Goal: Information Seeking & Learning: Learn about a topic

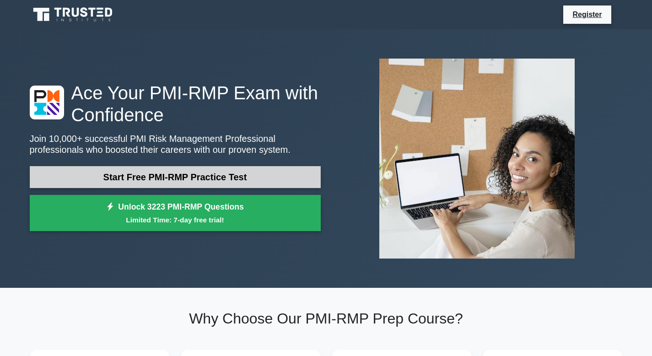
click at [205, 180] on link "Start Free PMI-RMP Practice Test" at bounding box center [175, 177] width 291 height 22
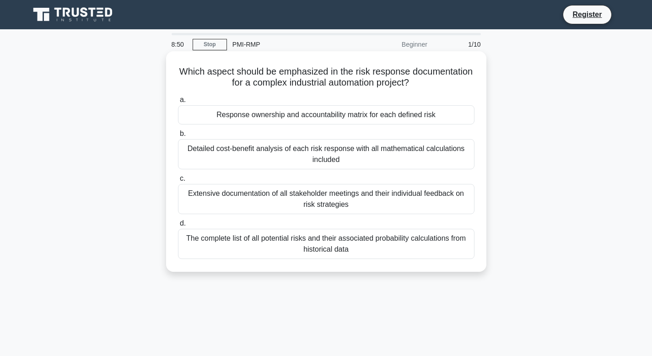
click at [326, 112] on div "Response ownership and accountability matrix for each defined risk" at bounding box center [326, 114] width 296 height 19
click at [178, 103] on input "a. Response ownership and accountability matrix for each defined risk" at bounding box center [178, 100] width 0 height 6
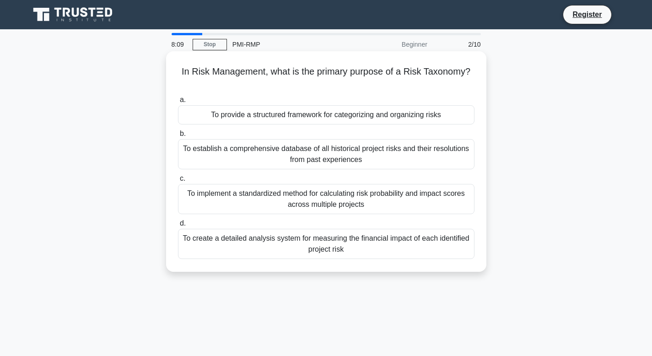
click at [289, 120] on div "To provide a structured framework for categorizing and organizing risks" at bounding box center [326, 114] width 296 height 19
click at [178, 103] on input "a. To provide a structured framework for categorizing and organizing risks" at bounding box center [178, 100] width 0 height 6
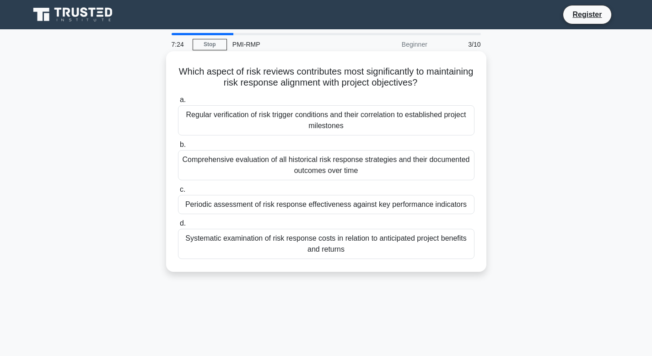
click at [330, 204] on div "Periodic assessment of risk response effectiveness against key performance indi…" at bounding box center [326, 204] width 296 height 19
click at [178, 193] on input "c. Periodic assessment of risk response effectiveness against key performance i…" at bounding box center [178, 190] width 0 height 6
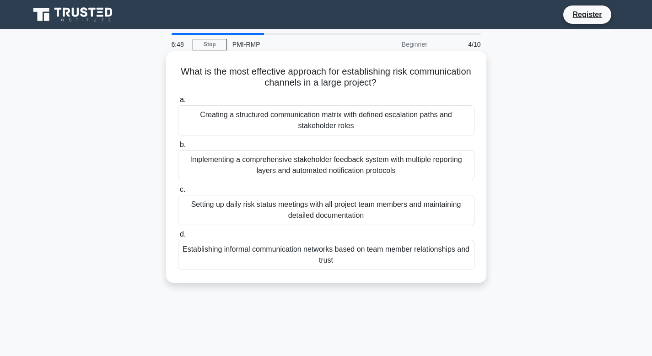
click at [333, 127] on div "Creating a structured communication matrix with defined escalation paths and st…" at bounding box center [326, 120] width 296 height 30
click at [178, 103] on input "a. Creating a structured communication matrix with defined escalation paths and…" at bounding box center [178, 100] width 0 height 6
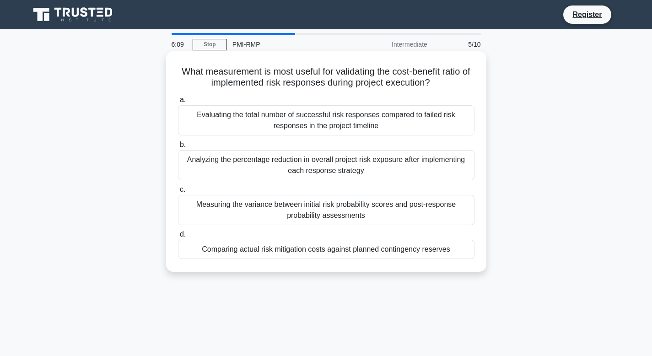
click at [336, 161] on div "Analyzing the percentage reduction in overall project risk exposure after imple…" at bounding box center [326, 165] width 296 height 30
click at [178, 148] on input "b. Analyzing the percentage reduction in overall project risk exposure after im…" at bounding box center [178, 145] width 0 height 6
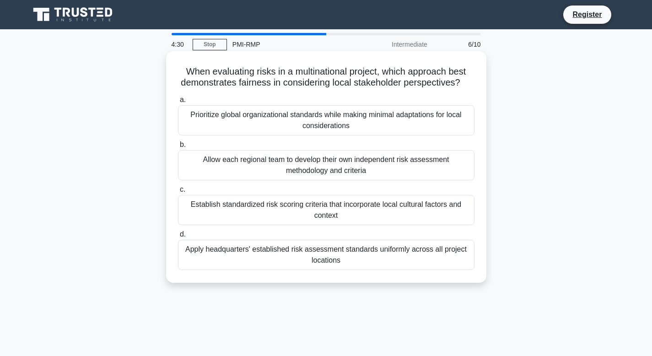
click at [338, 209] on div "Establish standardized risk scoring criteria that incorporate local cultural fa…" at bounding box center [326, 210] width 296 height 30
click at [178, 193] on input "c. Establish standardized risk scoring criteria that incorporate local cultural…" at bounding box center [178, 190] width 0 height 6
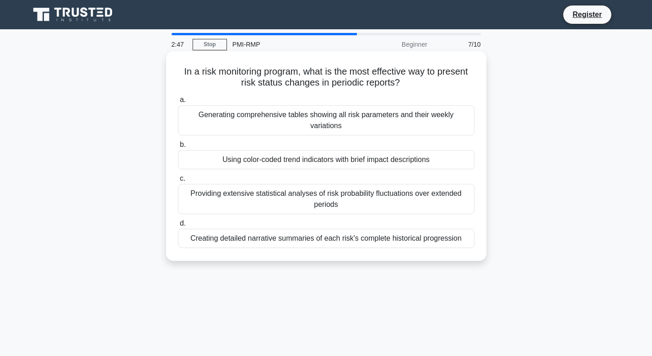
click at [308, 154] on div "Using color-coded trend indicators with brief impact descriptions" at bounding box center [326, 159] width 296 height 19
click at [178, 148] on input "b. Using color-coded trend indicators with brief impact descriptions" at bounding box center [178, 145] width 0 height 6
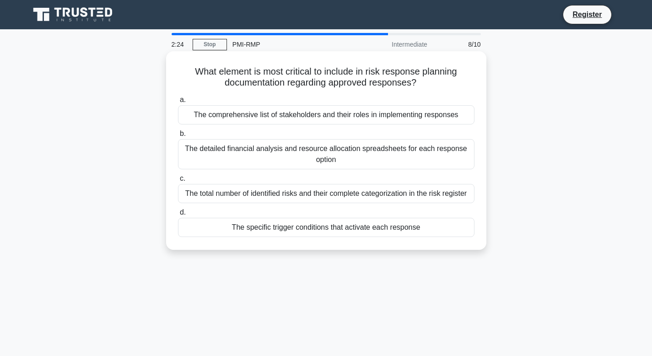
click at [329, 229] on div "The specific trigger conditions that activate each response" at bounding box center [326, 227] width 296 height 19
click at [178, 215] on input "d. The specific trigger conditions that activate each response" at bounding box center [178, 213] width 0 height 6
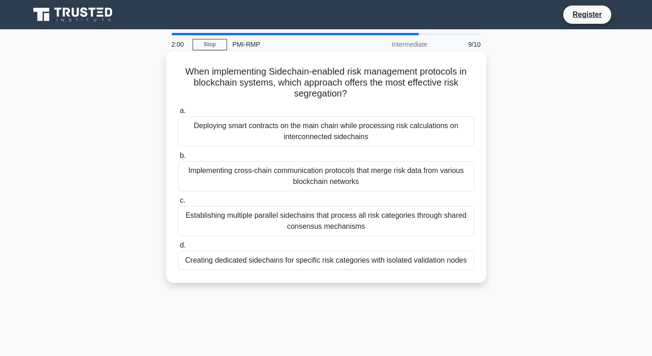
click at [292, 213] on div "Establishing multiple parallel sidechains that process all risk categories thro…" at bounding box center [326, 221] width 296 height 30
click at [178, 204] on input "c. Establishing multiple parallel sidechains that process all risk categories t…" at bounding box center [178, 201] width 0 height 6
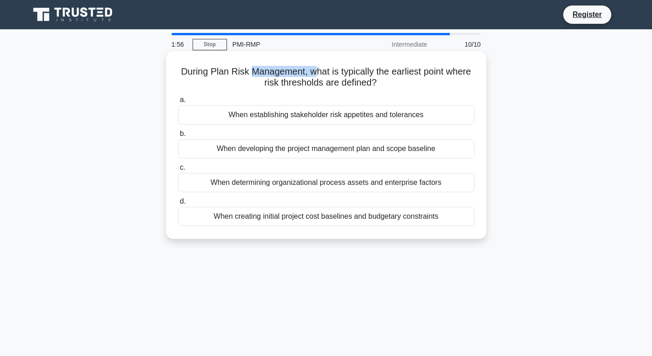
drag, startPoint x: 247, startPoint y: 73, endPoint x: 318, endPoint y: 77, distance: 71.9
click at [318, 77] on h5 "During Plan Risk Management, what is typically the earliest point where risk th…" at bounding box center [326, 77] width 298 height 23
click at [339, 75] on h5 "During Plan Risk Management, what is typically the earliest point where risk th…" at bounding box center [326, 77] width 298 height 23
click at [355, 113] on div "When establishing stakeholder risk appetites and tolerances" at bounding box center [326, 114] width 296 height 19
click at [178, 103] on input "a. When establishing stakeholder risk appetites and tolerances" at bounding box center [178, 100] width 0 height 6
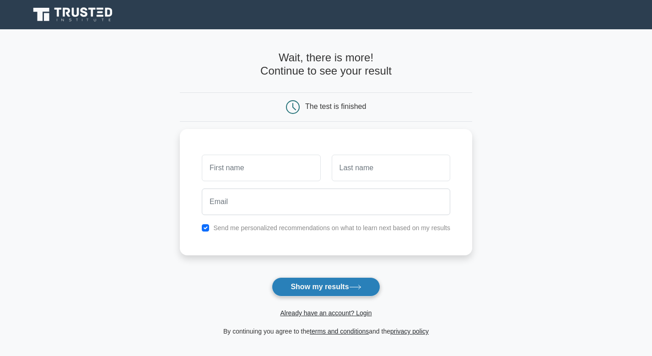
click at [330, 288] on button "Show my results" at bounding box center [326, 286] width 108 height 19
click at [205, 223] on input "checkbox" at bounding box center [205, 225] width 7 height 7
checkbox input "false"
click at [319, 288] on button "Show my results" at bounding box center [326, 286] width 108 height 19
click at [251, 119] on div "The test is finished" at bounding box center [326, 106] width 292 height 29
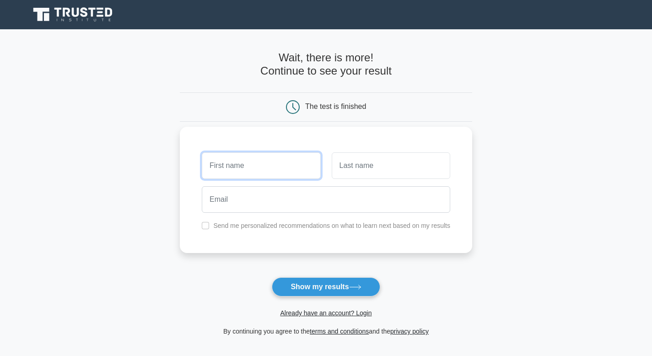
click at [250, 173] on input "text" at bounding box center [261, 165] width 118 height 27
type input "Suzanne"
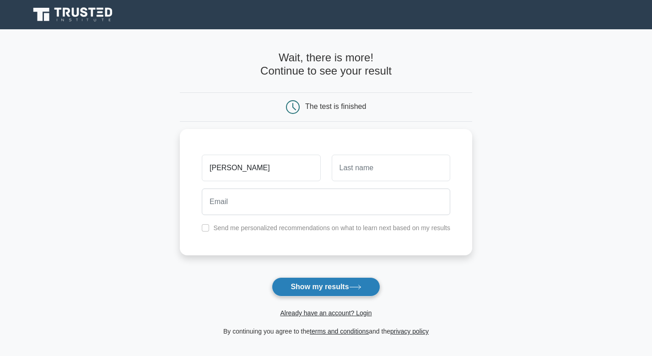
click at [305, 287] on button "Show my results" at bounding box center [326, 286] width 108 height 19
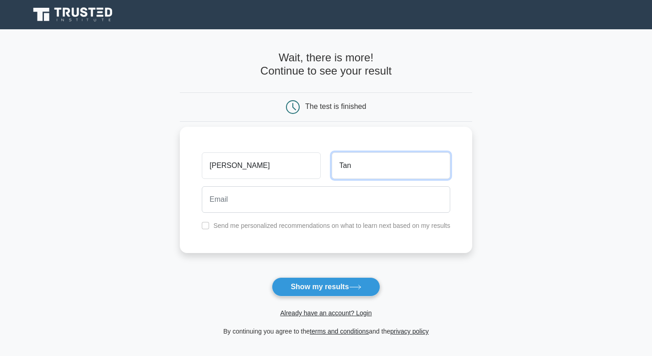
type input "Tannoury"
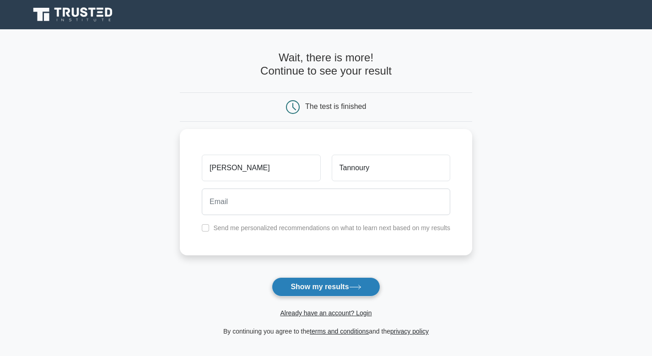
click at [325, 285] on button "Show my results" at bounding box center [326, 286] width 108 height 19
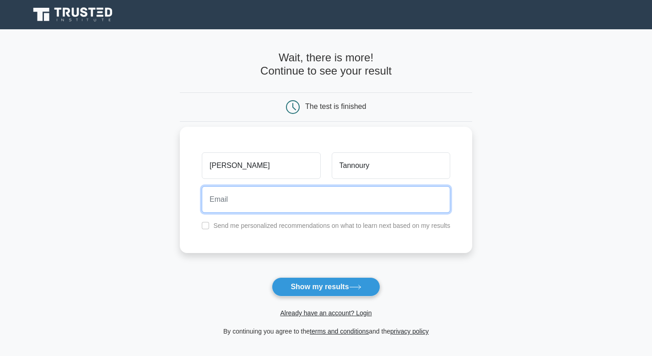
click at [235, 196] on input "email" at bounding box center [326, 199] width 248 height 27
type input "s.tannoury@hotmail.com"
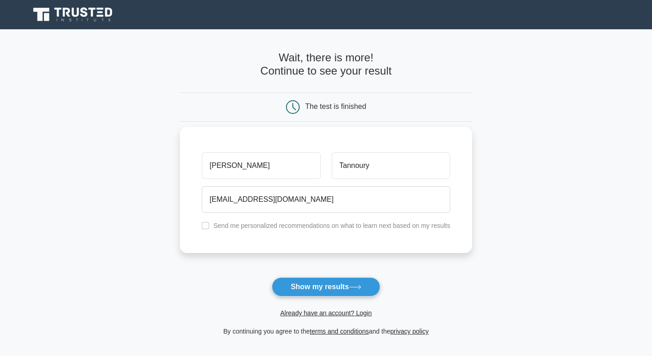
click at [303, 223] on label "Send me personalized recommendations on what to learn next based on my results" at bounding box center [331, 225] width 237 height 7
click at [208, 226] on input "checkbox" at bounding box center [205, 225] width 7 height 7
checkbox input "true"
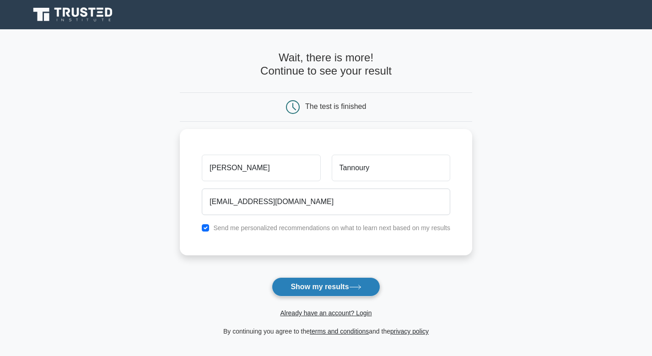
click at [312, 284] on button "Show my results" at bounding box center [326, 286] width 108 height 19
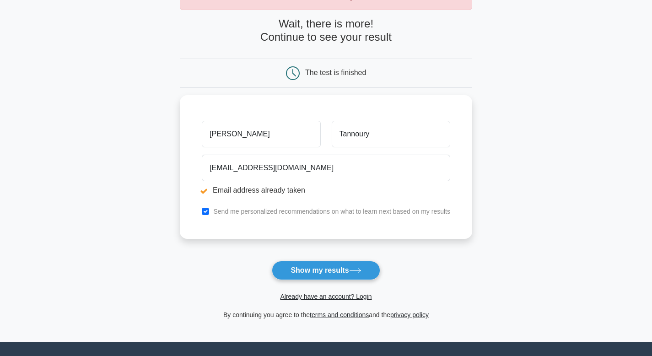
scroll to position [65, 0]
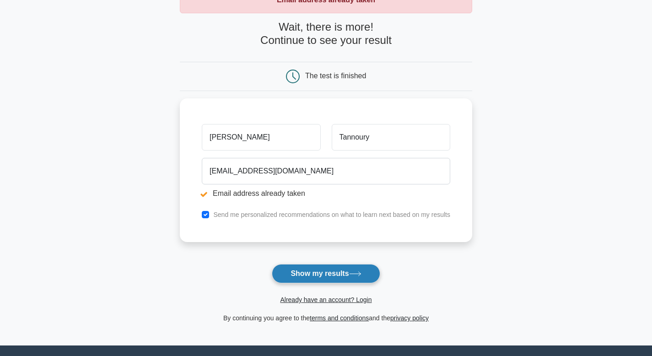
click at [323, 273] on button "Show my results" at bounding box center [326, 273] width 108 height 19
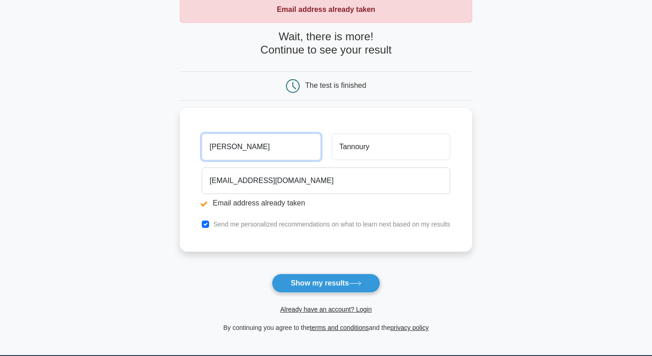
scroll to position [84, 0]
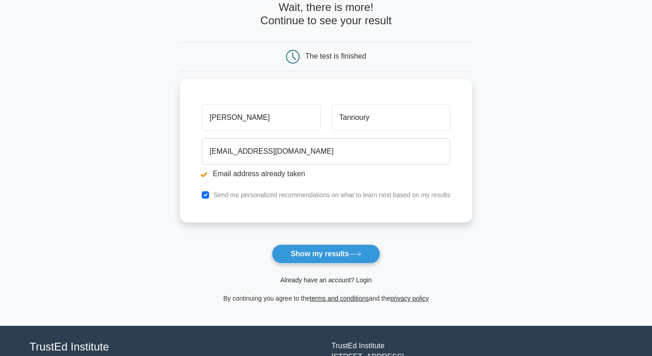
click at [313, 279] on link "Already have an account? Login" at bounding box center [325, 279] width 91 height 7
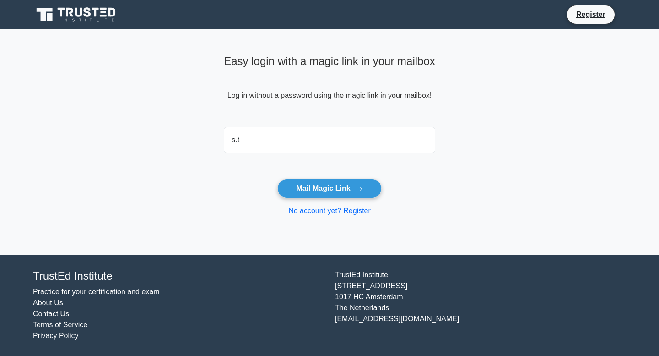
type input "[EMAIL_ADDRESS][DOMAIN_NAME]"
drag, startPoint x: 317, startPoint y: 188, endPoint x: 250, endPoint y: 195, distance: 68.1
click at [250, 195] on form "[EMAIL_ADDRESS][DOMAIN_NAME] Mail Magic Link No account yet? Register" at bounding box center [329, 169] width 211 height 93
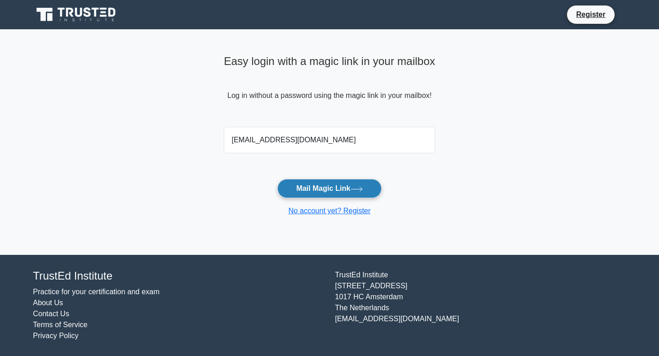
click at [342, 189] on button "Mail Magic Link" at bounding box center [329, 188] width 104 height 19
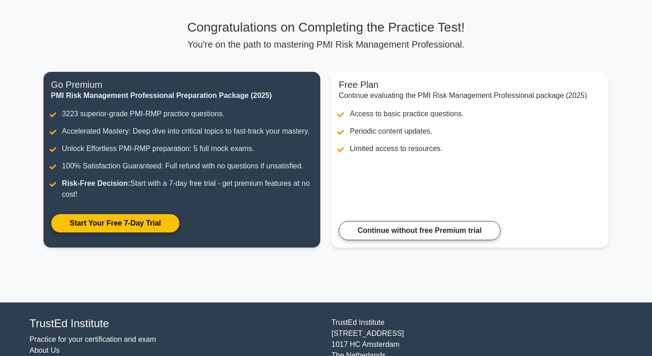
scroll to position [53, 0]
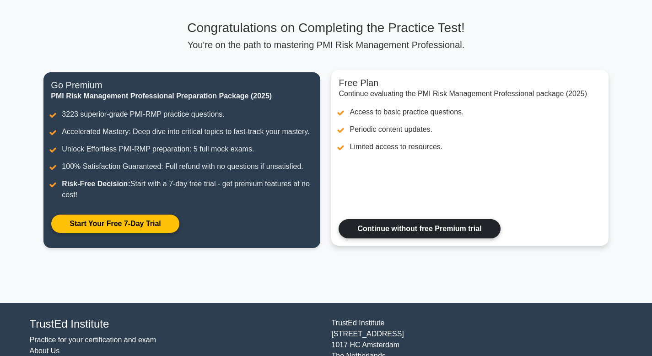
click at [417, 228] on link "Continue without free Premium trial" at bounding box center [419, 228] width 161 height 19
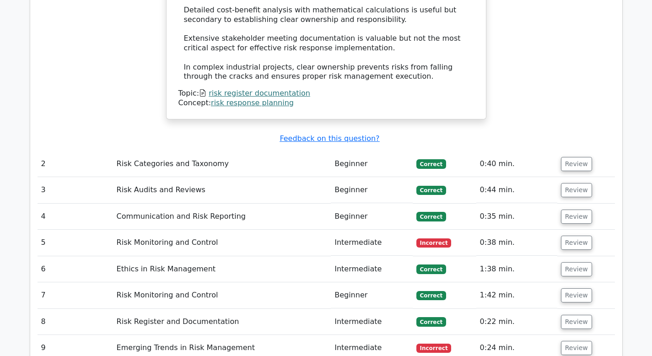
scroll to position [1216, 0]
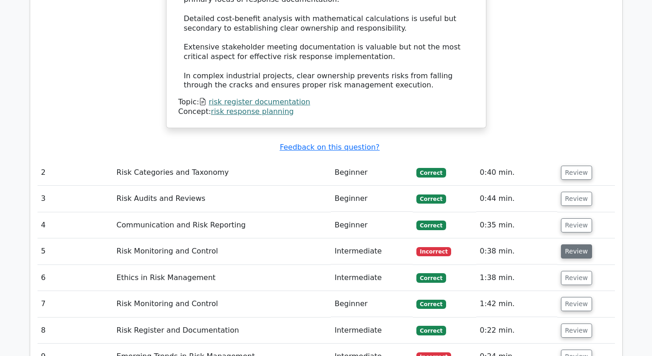
click at [575, 244] on button "Review" at bounding box center [576, 251] width 31 height 14
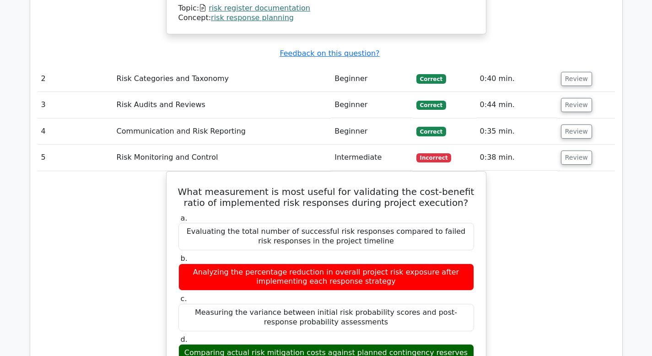
scroll to position [1343, 0]
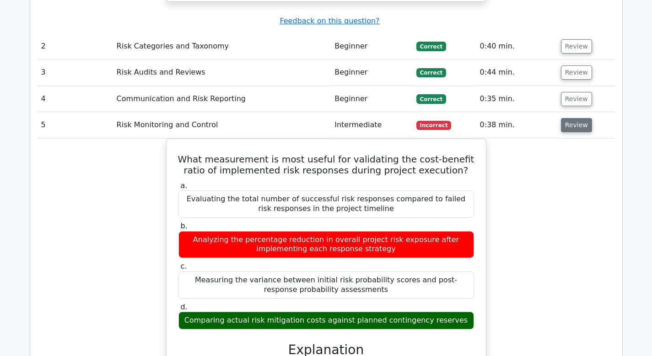
click at [571, 118] on button "Review" at bounding box center [576, 125] width 31 height 14
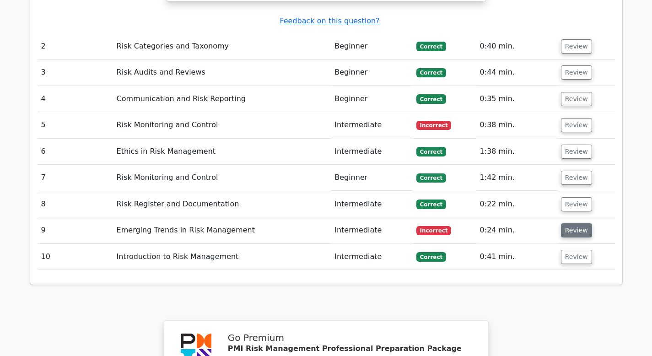
click at [576, 223] on button "Review" at bounding box center [576, 230] width 31 height 14
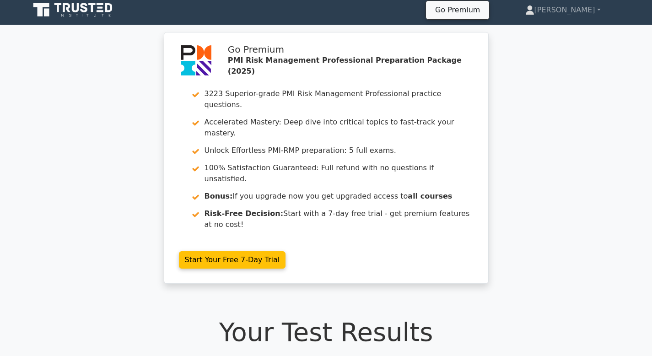
scroll to position [0, 0]
